Goal: Task Accomplishment & Management: Use online tool/utility

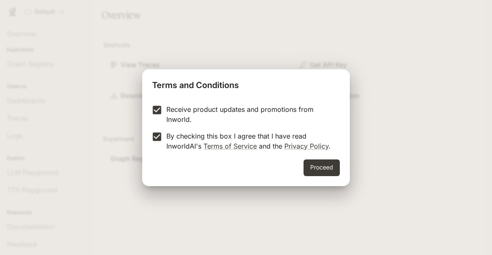
click at [353, 170] on div "Terms and Conditions Receive product updates and promotions from Inworld. By ch…" at bounding box center [246, 127] width 492 height 255
click at [325, 163] on button "Proceed" at bounding box center [321, 167] width 36 height 17
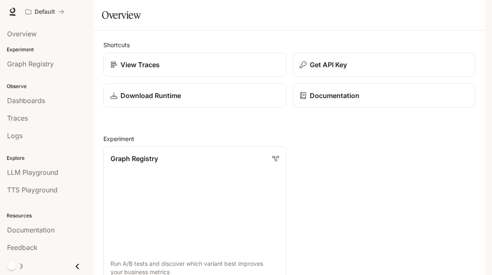
click at [120, 198] on link "Graph Registry Run A/B tests and discover which variant best improves your busi…" at bounding box center [194, 214] width 183 height 137
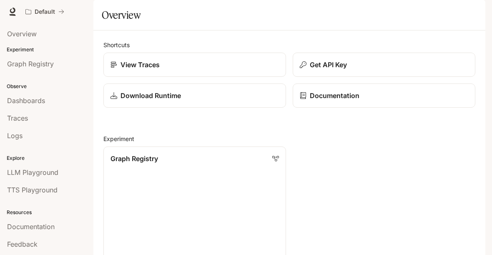
scroll to position [563, 0]
click at [18, 104] on span "Dashboards" at bounding box center [26, 100] width 38 height 10
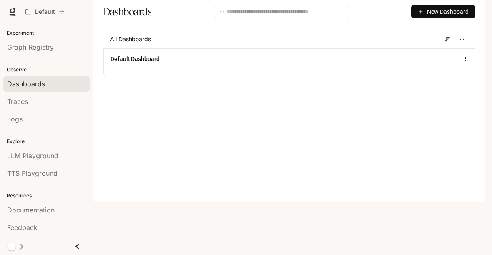
scroll to position [17, 0]
click at [453, 16] on span "New Dashboard" at bounding box center [448, 11] width 42 height 9
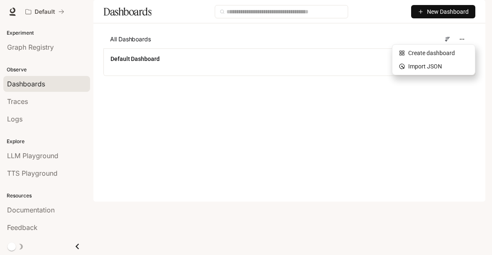
click at [438, 88] on main "Dashboards New Dashboard All Dashboards Default Dashboard" at bounding box center [289, 44] width 392 height 88
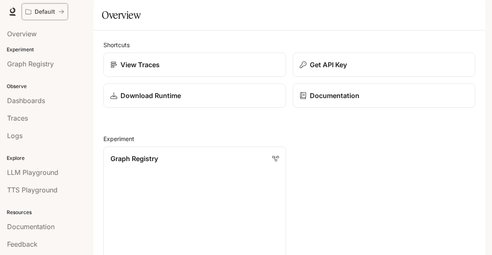
click at [47, 8] on p "Default" at bounding box center [45, 11] width 20 height 7
click at [63, 12] on icon "All workspaces" at bounding box center [61, 12] width 6 height 6
click at [115, 68] on icon at bounding box center [114, 65] width 6 height 6
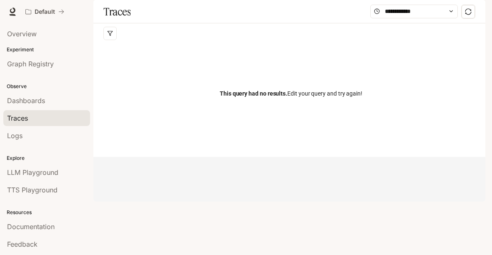
click at [13, 134] on span "Logs" at bounding box center [14, 135] width 15 height 10
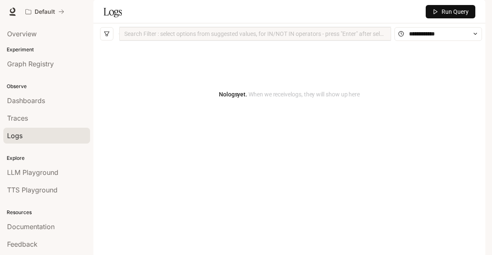
click at [14, 176] on span "LLM Playground" at bounding box center [32, 172] width 51 height 10
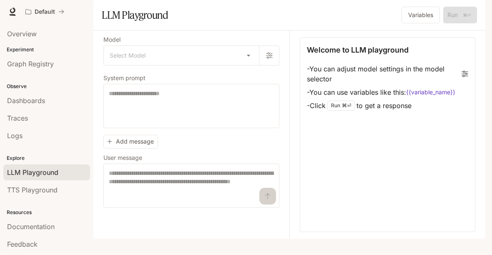
click at [18, 189] on span "TTS Playground" at bounding box center [32, 190] width 50 height 10
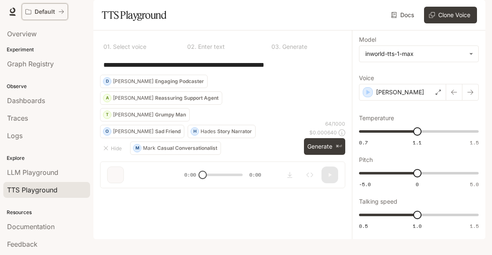
click at [58, 11] on div "Default" at bounding box center [41, 11] width 33 height 7
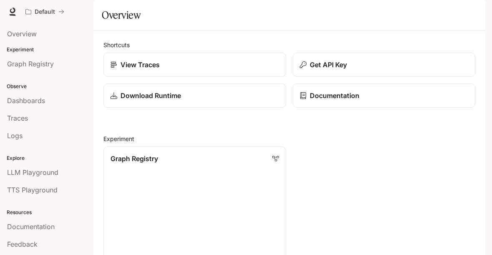
click at [471, 10] on img "button" at bounding box center [474, 12] width 12 height 12
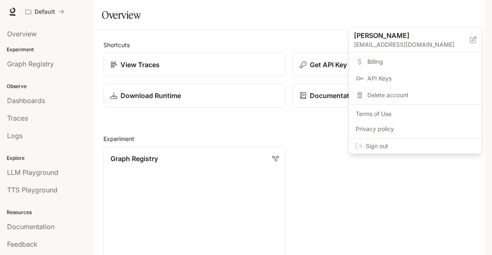
click at [312, 67] on div at bounding box center [246, 127] width 492 height 255
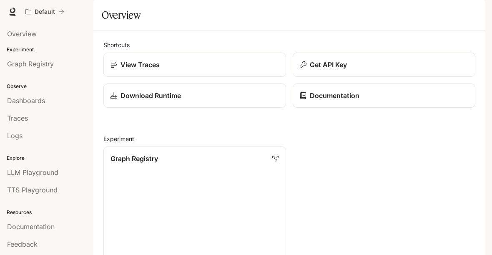
click at [344, 100] on p "Documentation" at bounding box center [335, 95] width 50 height 10
click at [239, 198] on link "Graph Registry Run A/B tests and discover which variant best improves your busi…" at bounding box center [194, 214] width 183 height 137
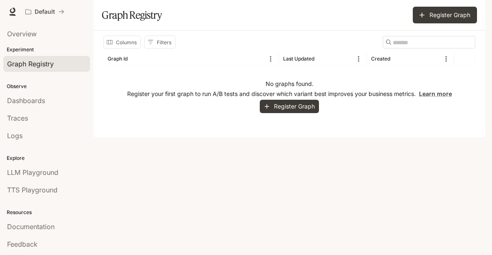
click at [303, 113] on button "Register Graph" at bounding box center [289, 107] width 59 height 14
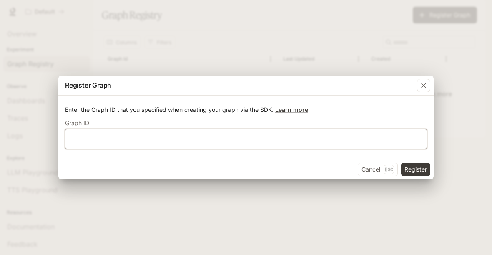
click at [303, 142] on input "text" at bounding box center [245, 139] width 361 height 8
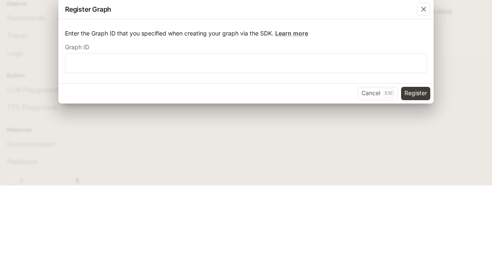
click at [426, 88] on icon "button" at bounding box center [423, 92] width 8 height 8
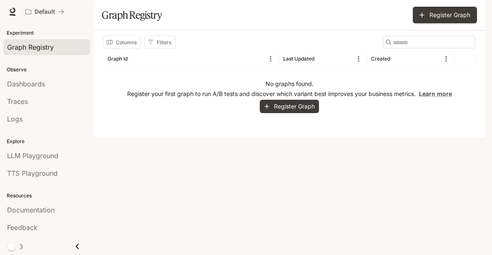
scroll to position [17, 0]
